Goal: Task Accomplishment & Management: Manage account settings

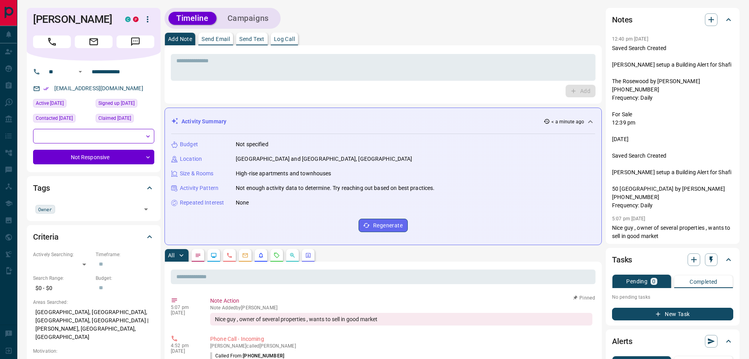
click at [284, 36] on p "Log Call" at bounding box center [284, 39] width 21 height 6
click at [571, 88] on button "Log Call" at bounding box center [579, 91] width 31 height 13
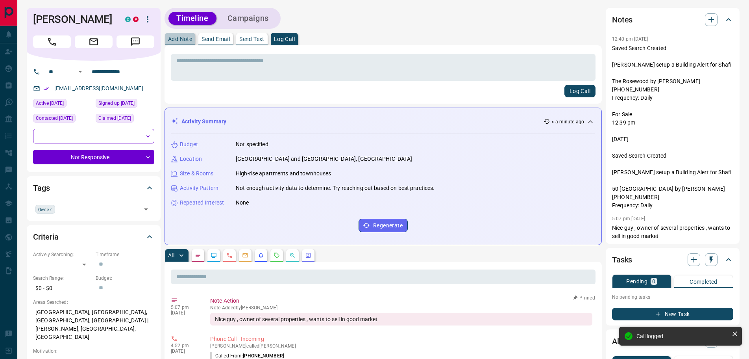
click at [175, 38] on p "Add Note" at bounding box center [180, 39] width 24 height 6
click at [190, 63] on textarea at bounding box center [383, 67] width 414 height 20
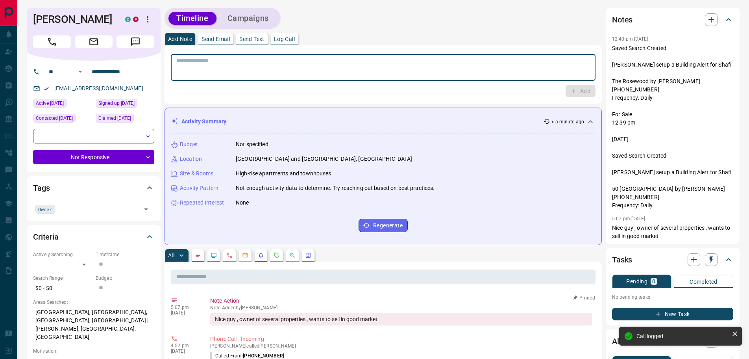
type textarea "*"
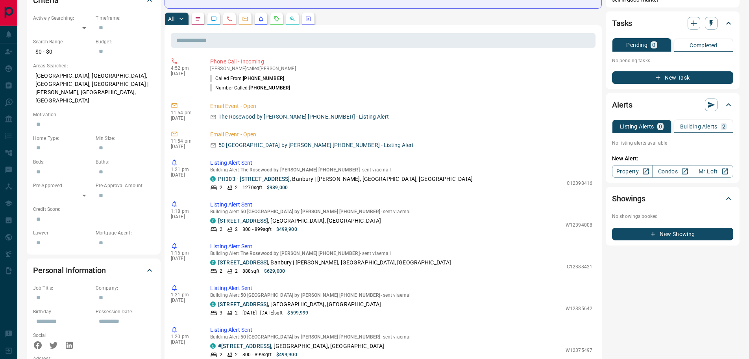
scroll to position [79, 0]
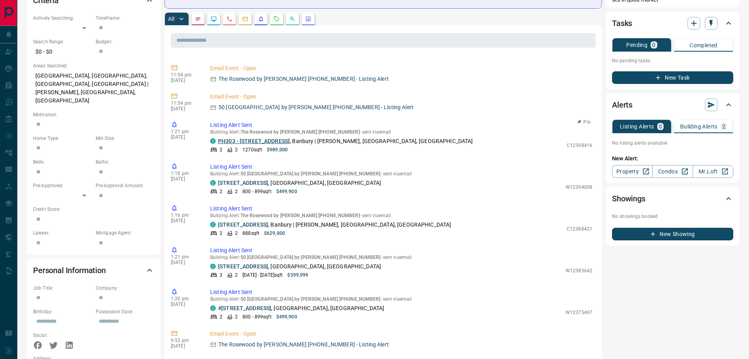
click at [269, 140] on link "PH303 - [STREET_ADDRESS]" at bounding box center [254, 141] width 72 height 6
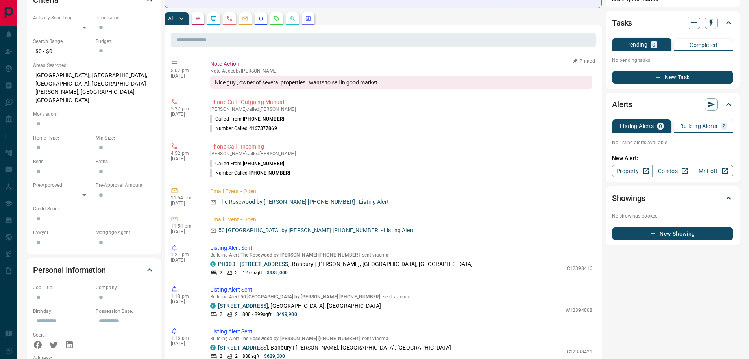
scroll to position [236, 0]
click at [702, 126] on p "Building Alerts" at bounding box center [698, 127] width 37 height 6
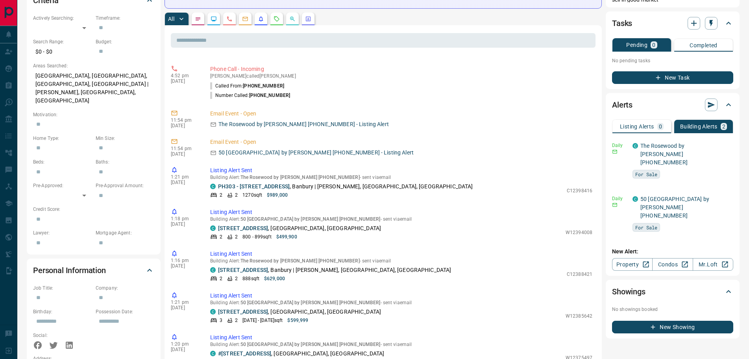
scroll to position [79, 0]
click at [273, 186] on link "PH303 - [STREET_ADDRESS]" at bounding box center [254, 185] width 72 height 6
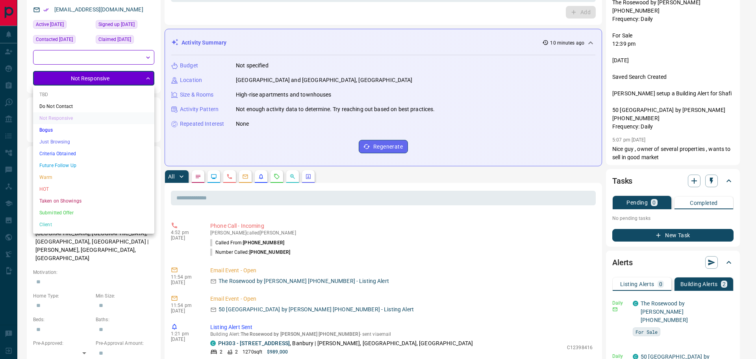
click at [54, 187] on li "HOT" at bounding box center [93, 189] width 121 height 12
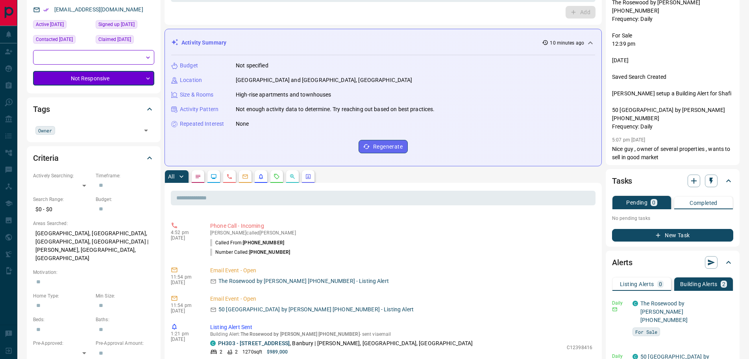
type input "*"
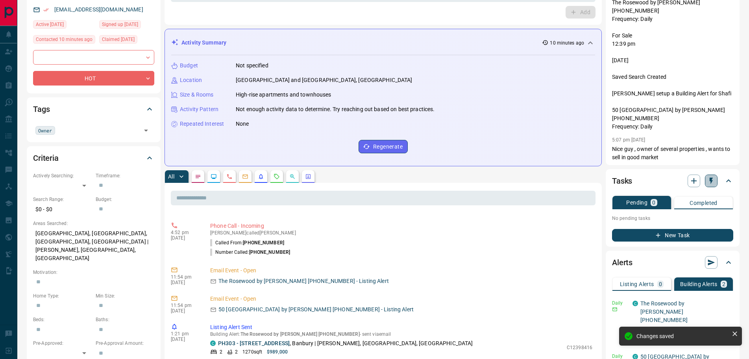
click at [712, 183] on icon "button" at bounding box center [711, 181] width 8 height 8
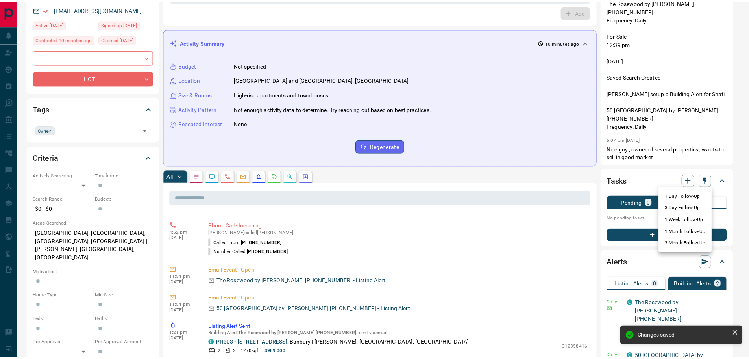
scroll to position [244, 0]
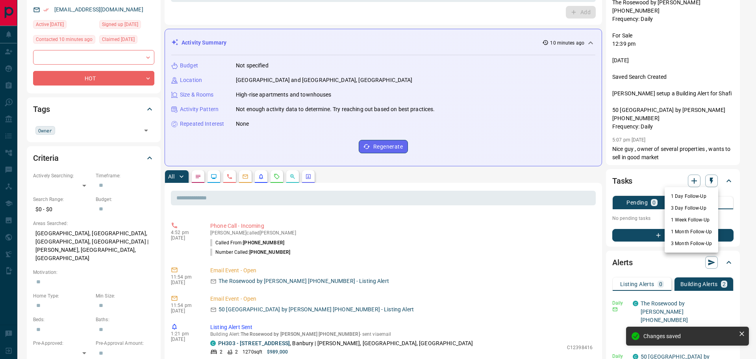
click at [682, 207] on li "3 Day Follow-Up" at bounding box center [691, 208] width 54 height 12
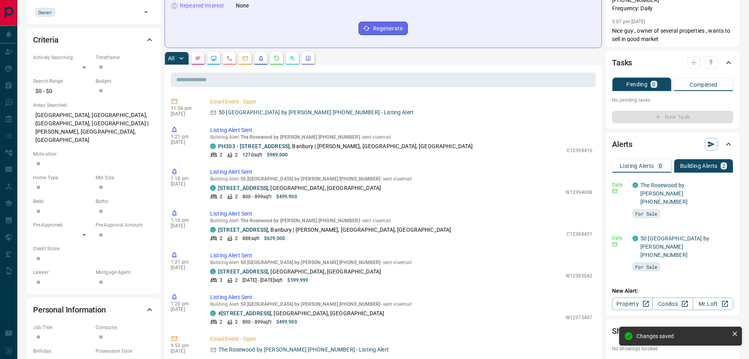
scroll to position [324, 0]
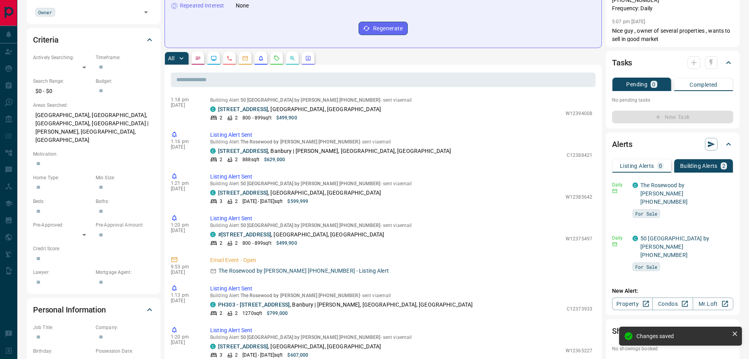
click at [649, 163] on p "Listing Alerts" at bounding box center [637, 166] width 34 height 6
